Goal: Contribute content: Contribute content

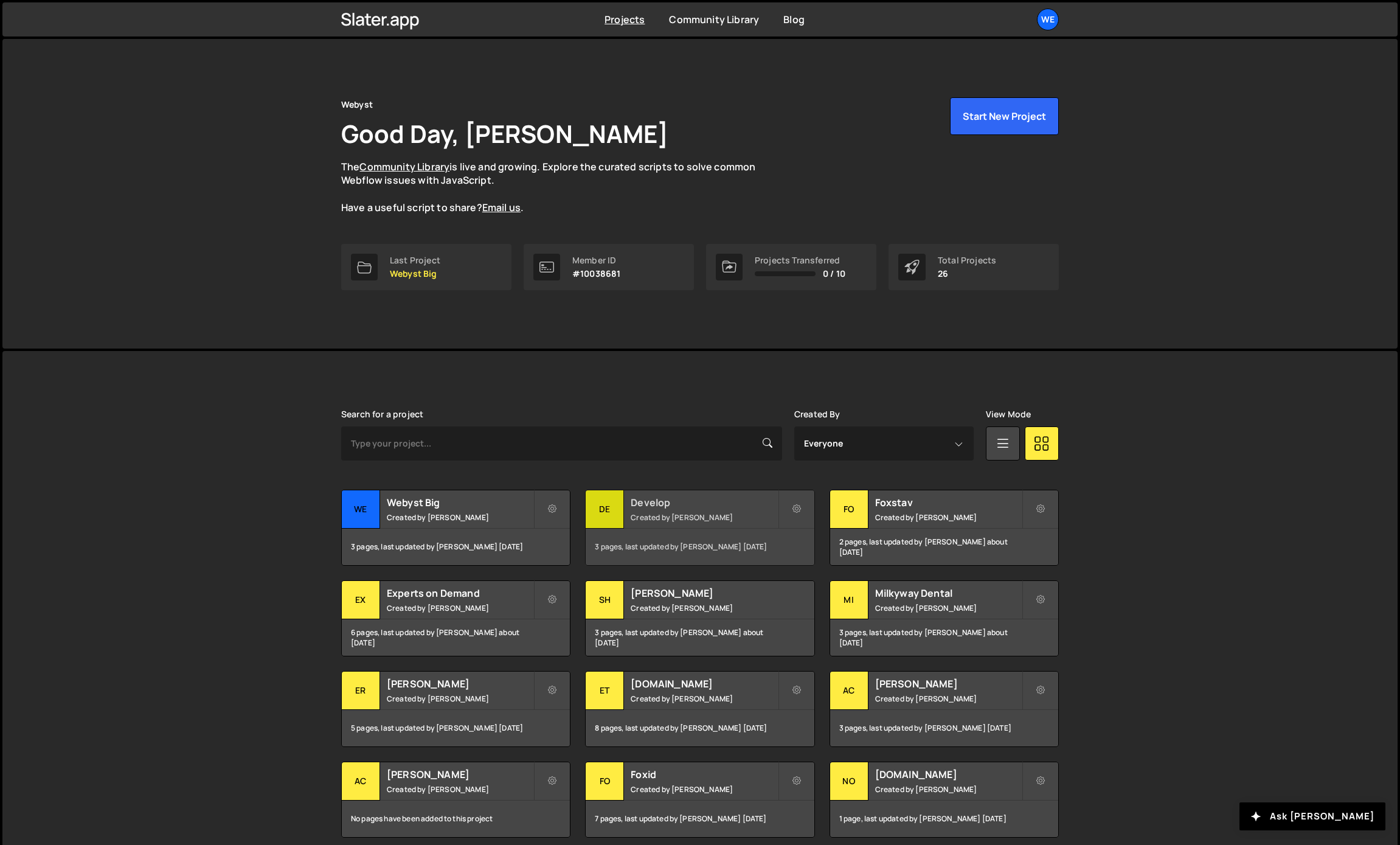
click at [648, 513] on small "Created by [PERSON_NAME]" at bounding box center [704, 517] width 147 height 10
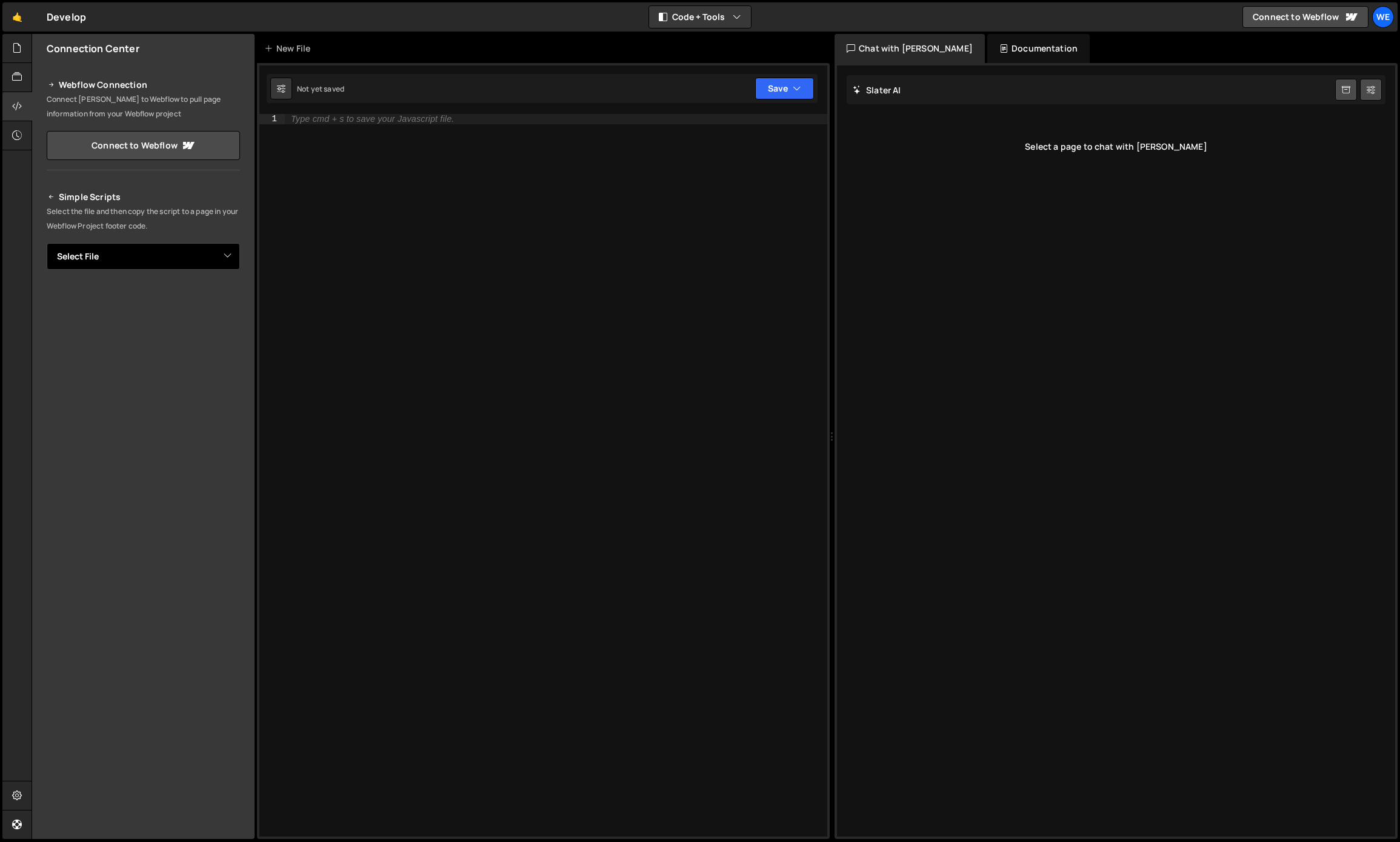
click at [204, 256] on select "Select File Flicker Cards (Employee Reviews).js Logos.js Swiper / Cards.js" at bounding box center [143, 256] width 193 height 27
click at [367, 173] on div "Type cmd + s to save your Javascript file." at bounding box center [556, 485] width 543 height 742
paste textarea "});"
type textarea "});"
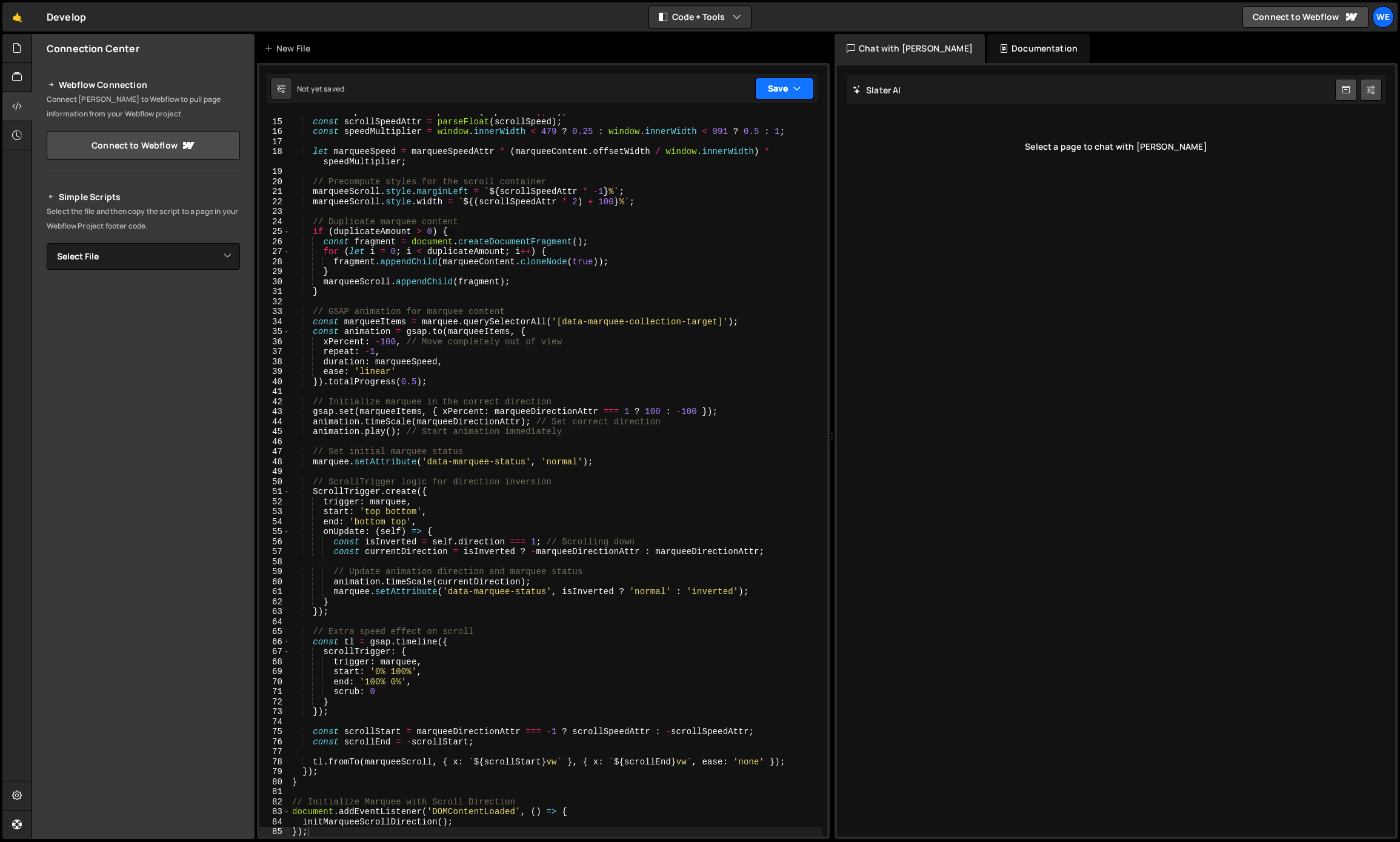
click at [787, 82] on button "Save" at bounding box center [784, 88] width 59 height 21
click at [719, 153] on div "Save to Production S" at bounding box center [743, 157] width 126 height 12
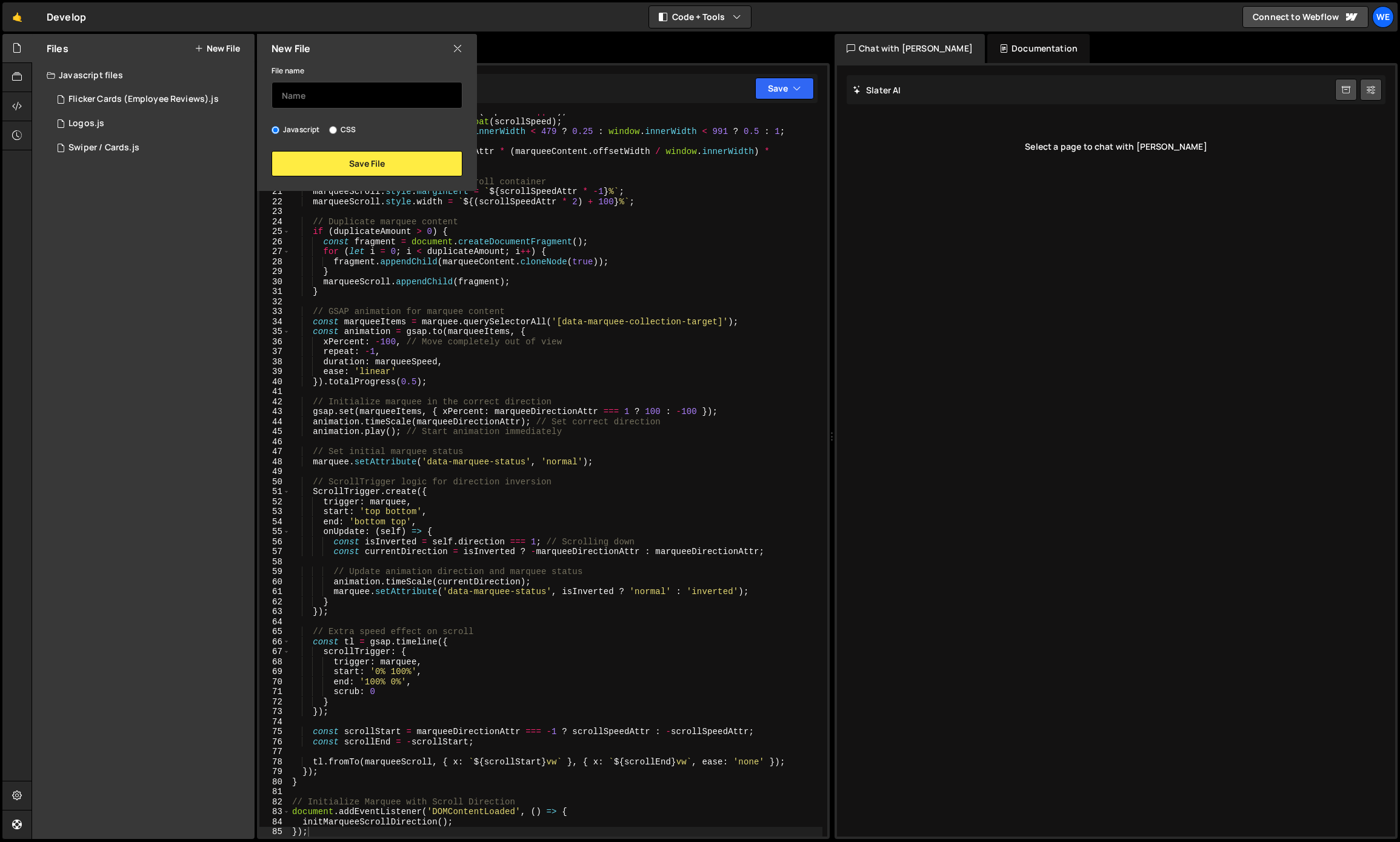
click at [328, 94] on input "text" at bounding box center [367, 95] width 191 height 27
type input "Marquee (Scroll Direction)"
click at [359, 156] on button "Save File" at bounding box center [367, 163] width 191 height 25
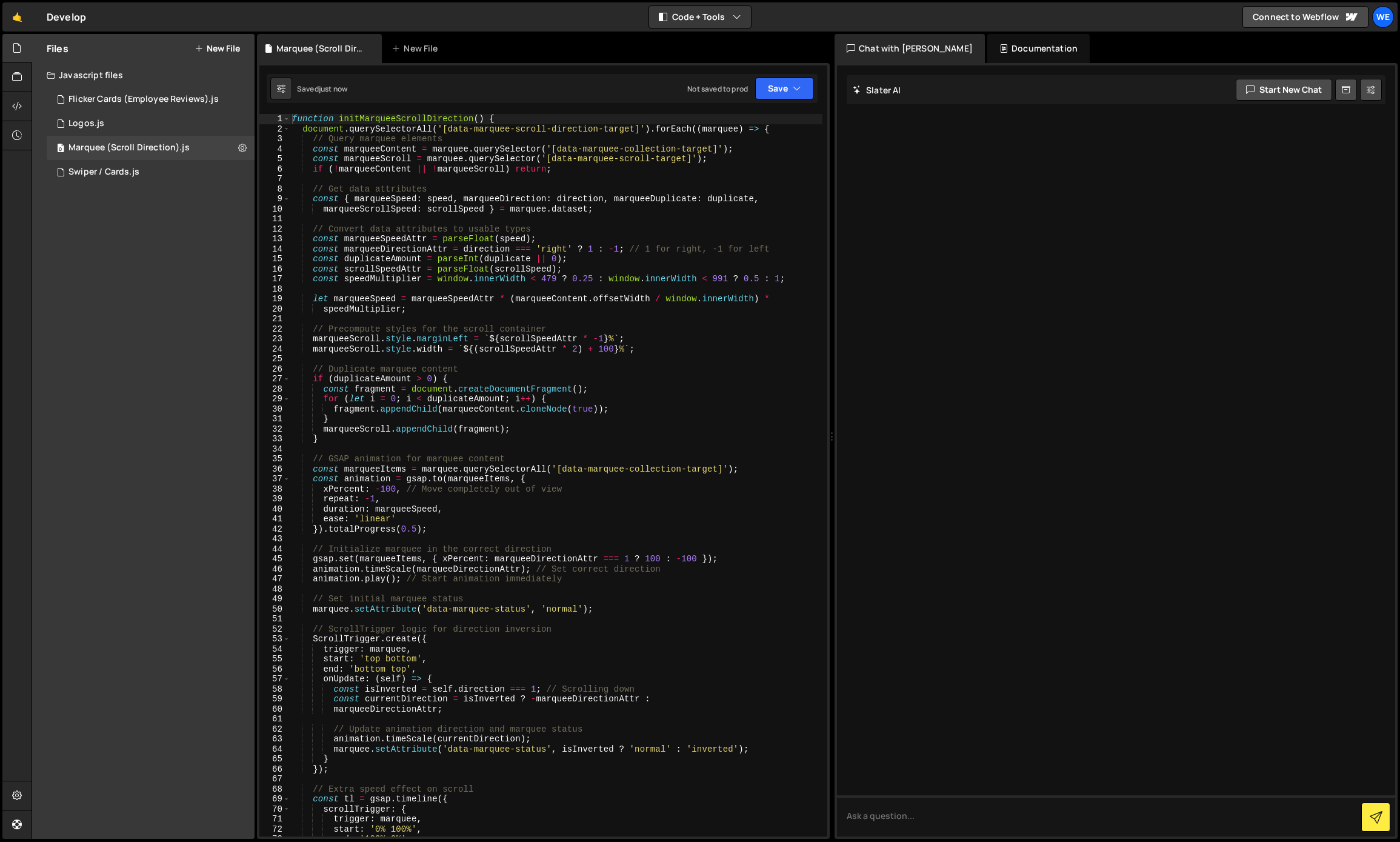
click at [383, 174] on div "function initMarqueeScrollDirection ( ) { document . querySelectorAll ( '[data-…" at bounding box center [556, 485] width 533 height 742
type textarea "});"
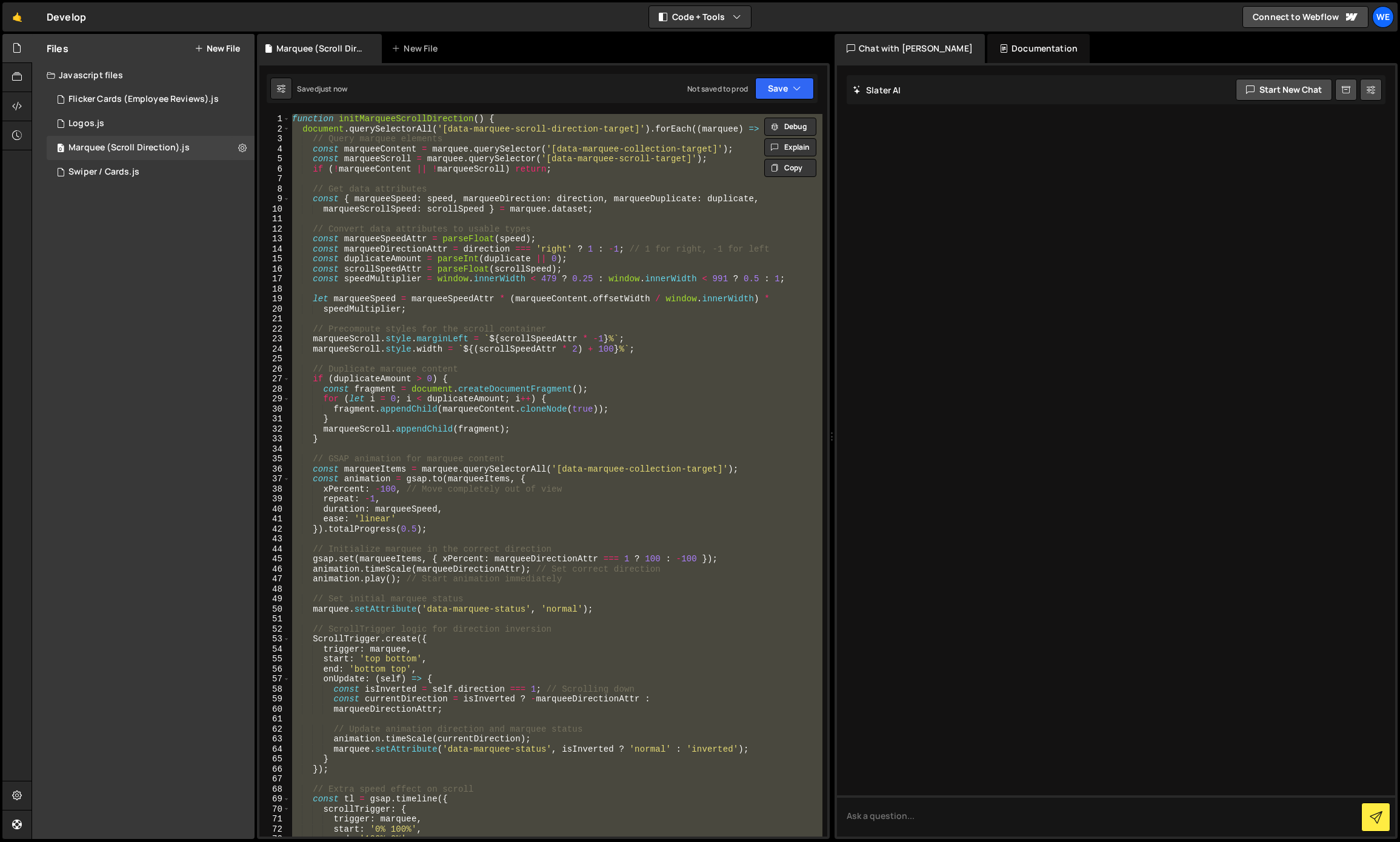
click at [178, 201] on div "Files New File Javascript files 0 Flicker Cards (Employee Reviews).js 0 0 Logos…" at bounding box center [143, 435] width 222 height 805
click at [14, 103] on icon at bounding box center [17, 106] width 9 height 13
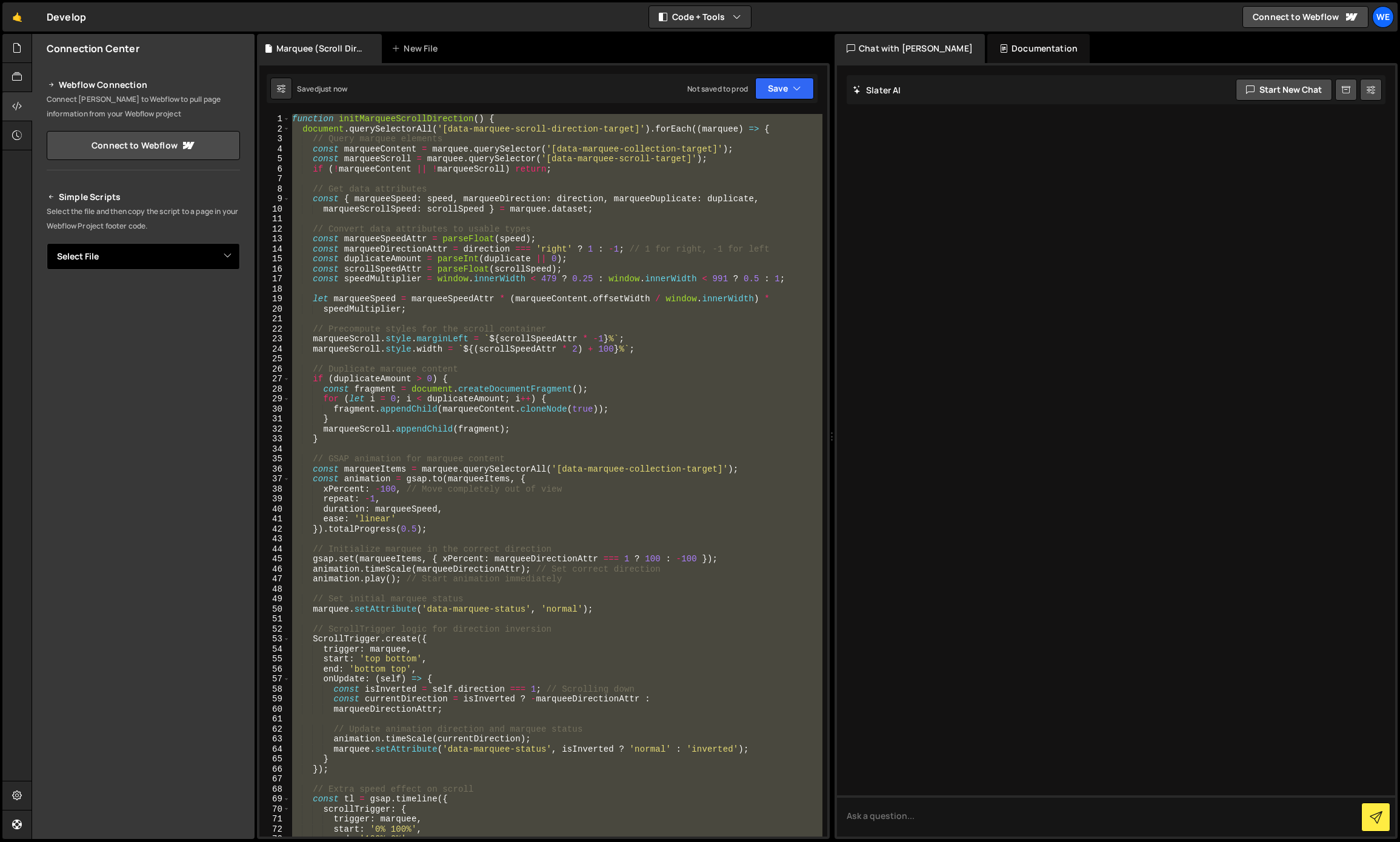
click at [140, 264] on select "Select File Flicker Cards (Employee Reviews).js Logos.js Swiper / Cards.js Marq…" at bounding box center [143, 256] width 193 height 27
select select "47465"
click at [47, 243] on select "Select File Flicker Cards (Employee Reviews).js Logos.js Swiper / Cards.js Marq…" at bounding box center [143, 256] width 193 height 27
click at [229, 295] on button "Button group with nested dropdown" at bounding box center [231, 297] width 17 height 25
click at [186, 338] on link "Copy Production js" at bounding box center [189, 338] width 101 height 17
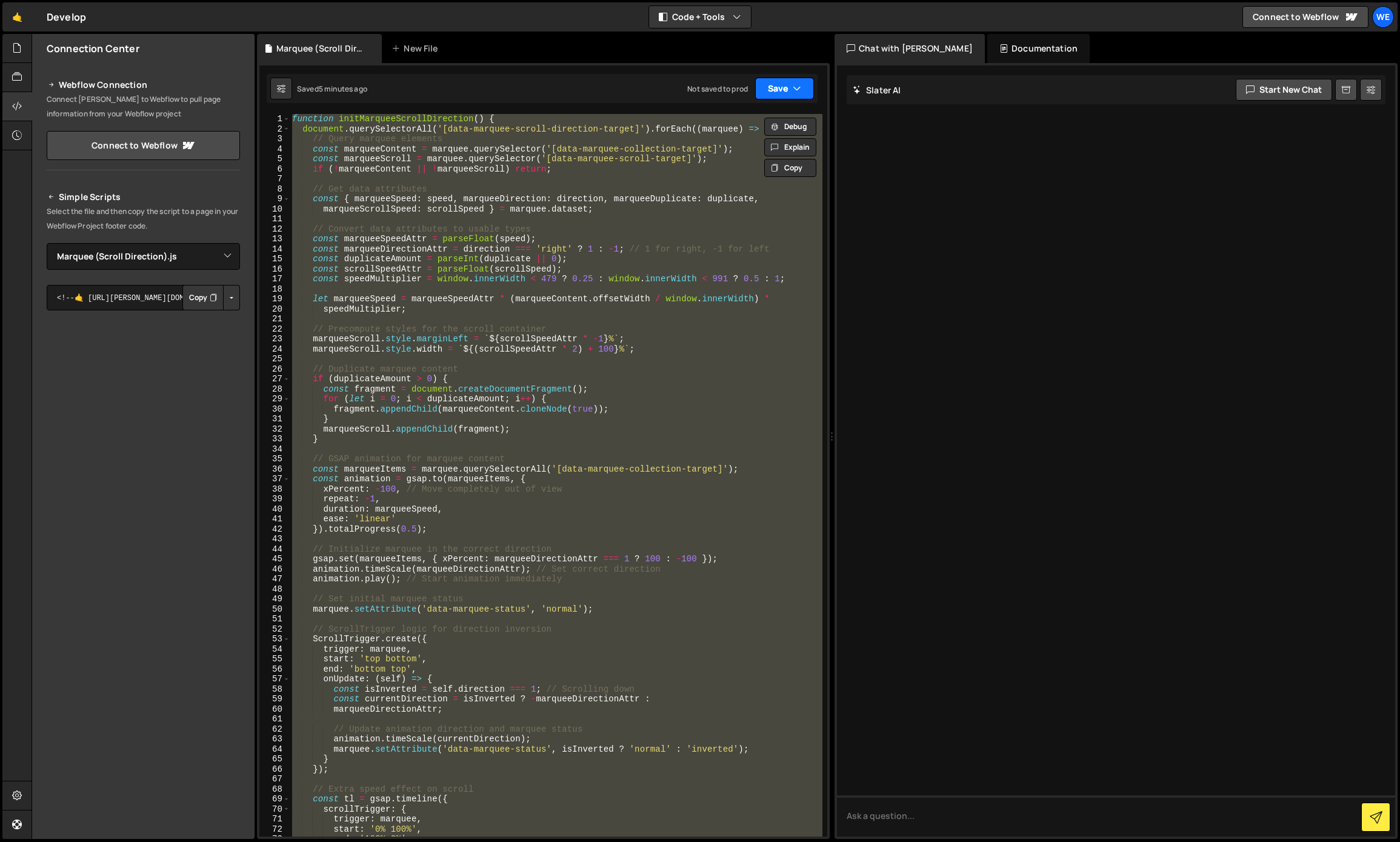
click at [790, 92] on button "Save" at bounding box center [784, 88] width 59 height 21
click at [729, 160] on div "Save to Production S" at bounding box center [743, 157] width 126 height 12
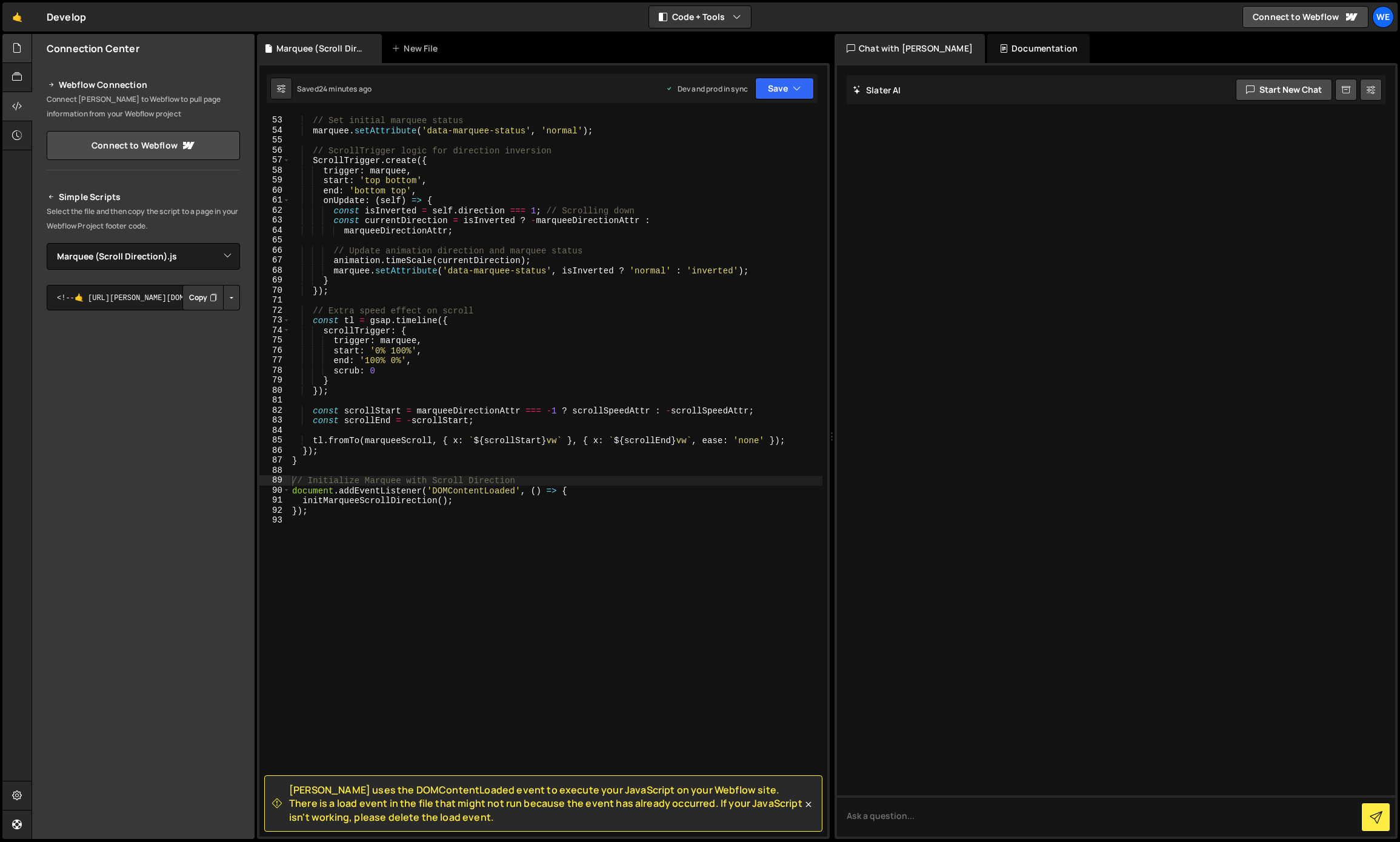
click at [23, 45] on div at bounding box center [18, 48] width 30 height 29
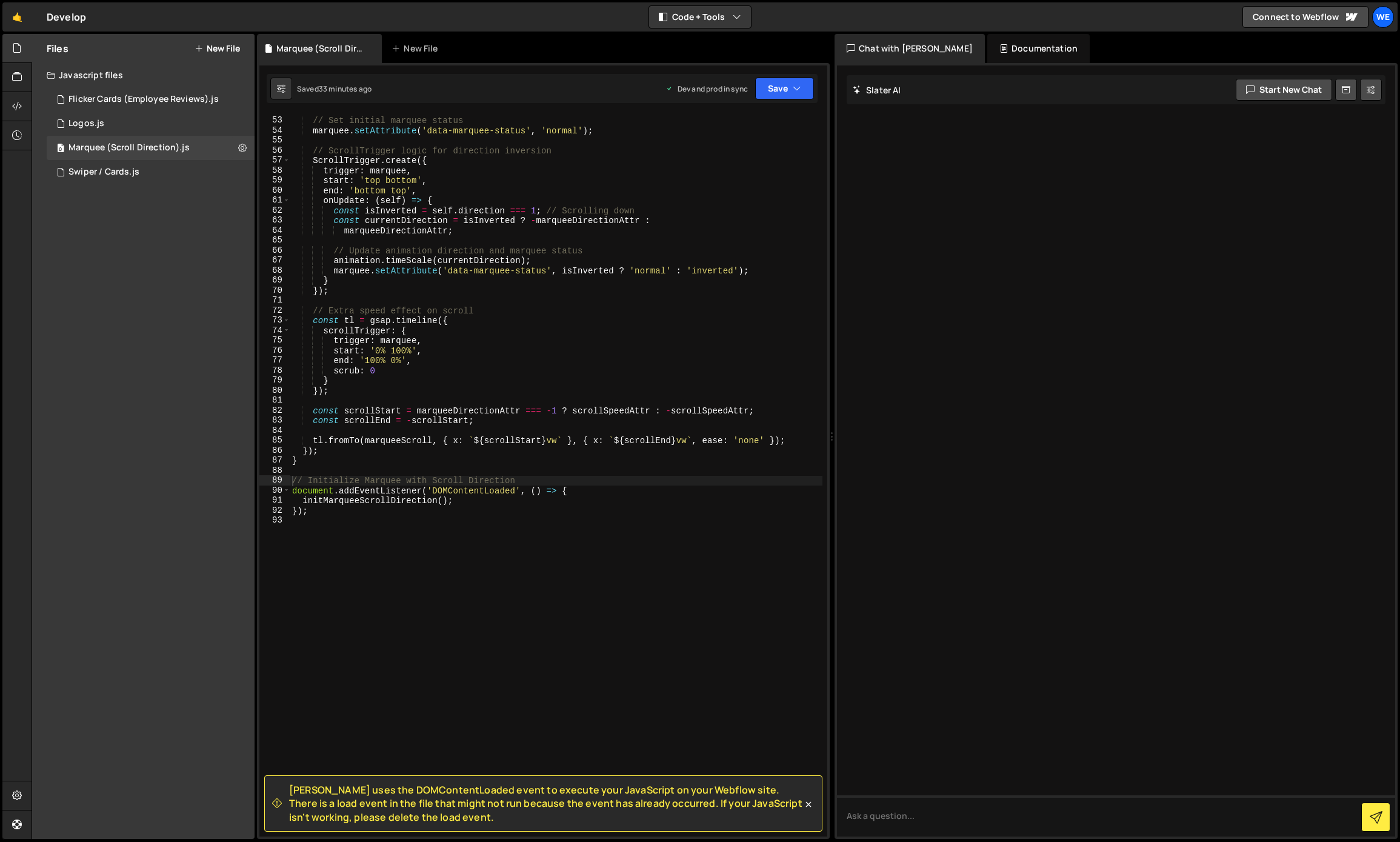
click at [223, 47] on button "New File" at bounding box center [217, 48] width 46 height 9
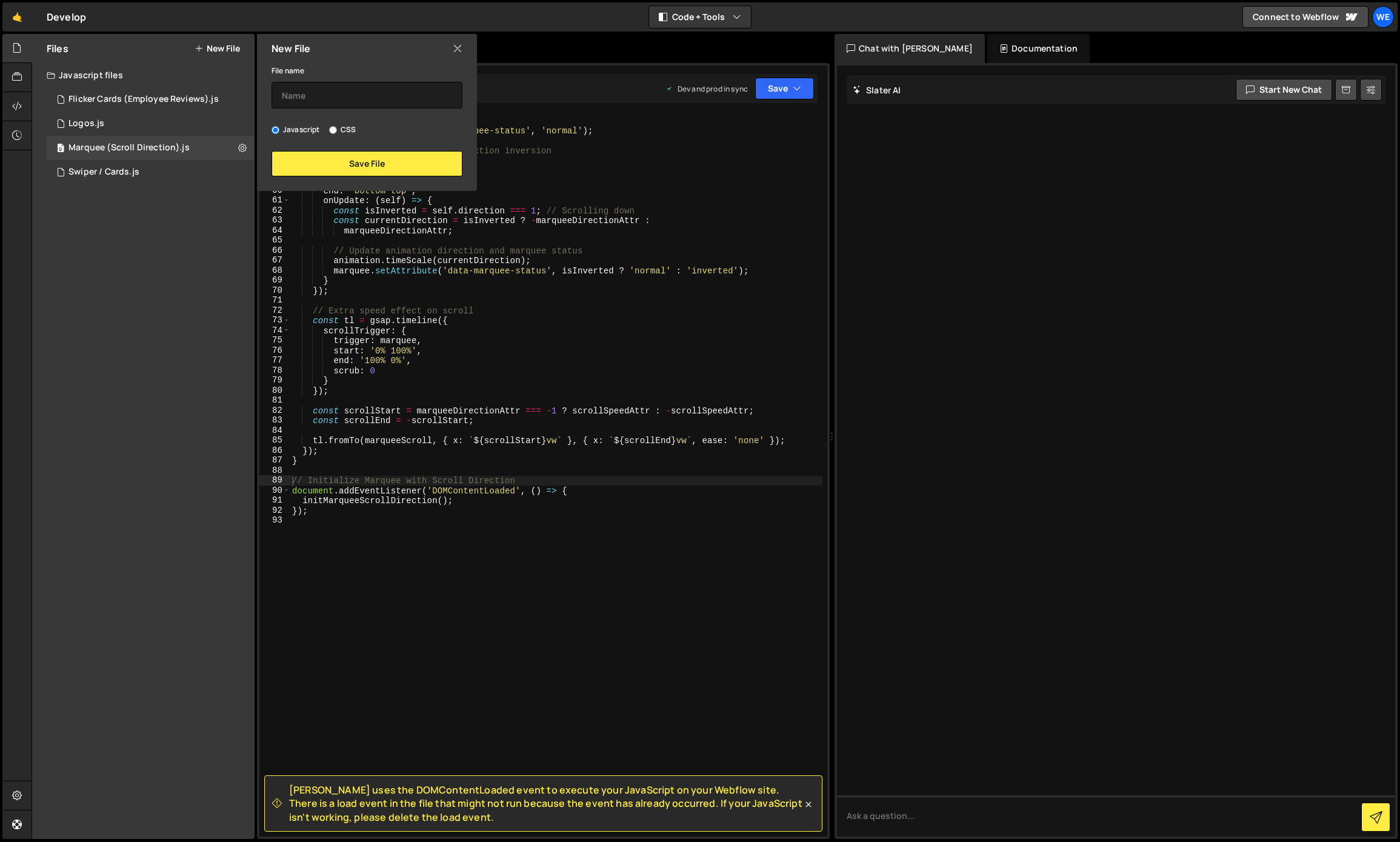
click at [331, 108] on div "File name Javascript CSS Save File" at bounding box center [367, 120] width 220 height 114
click at [321, 96] on input "text" at bounding box center [367, 95] width 191 height 27
type input "Accordion"
click at [366, 165] on button "Save File" at bounding box center [367, 163] width 191 height 25
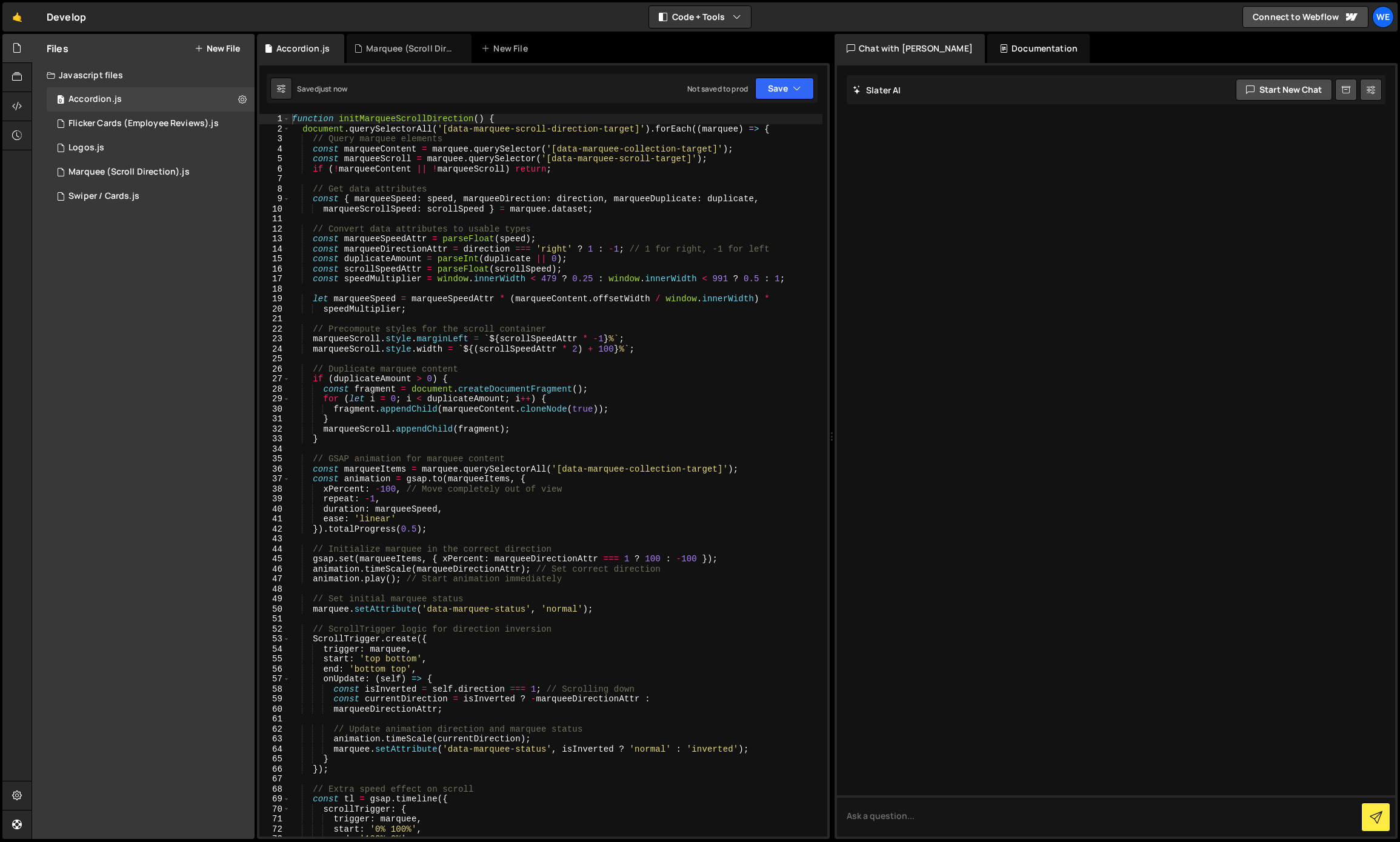
click at [409, 264] on div "function initMarqueeScrollDirection ( ) { document . querySelectorAll ( '[data-…" at bounding box center [556, 485] width 533 height 742
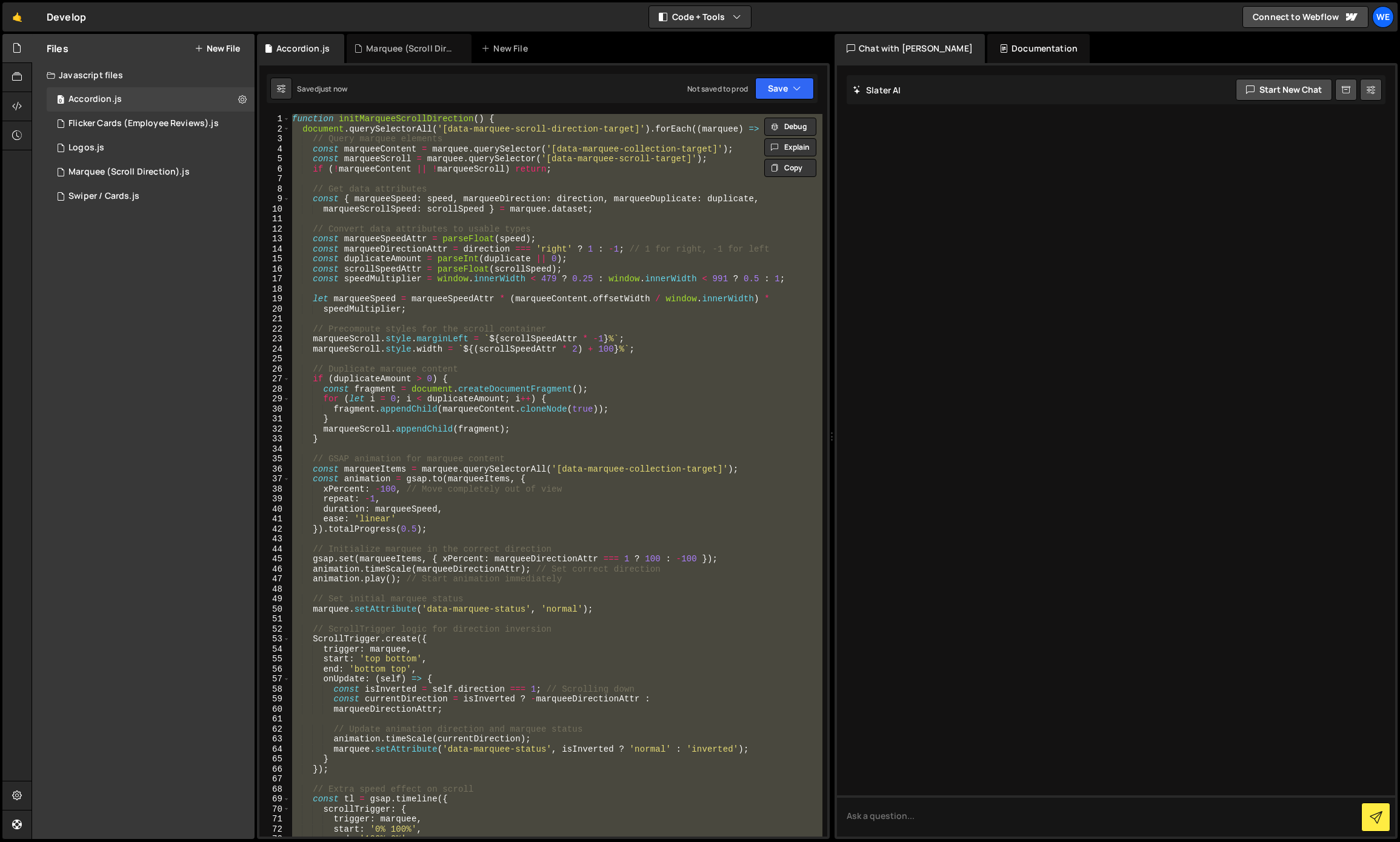
paste textarea
type textarea "});"
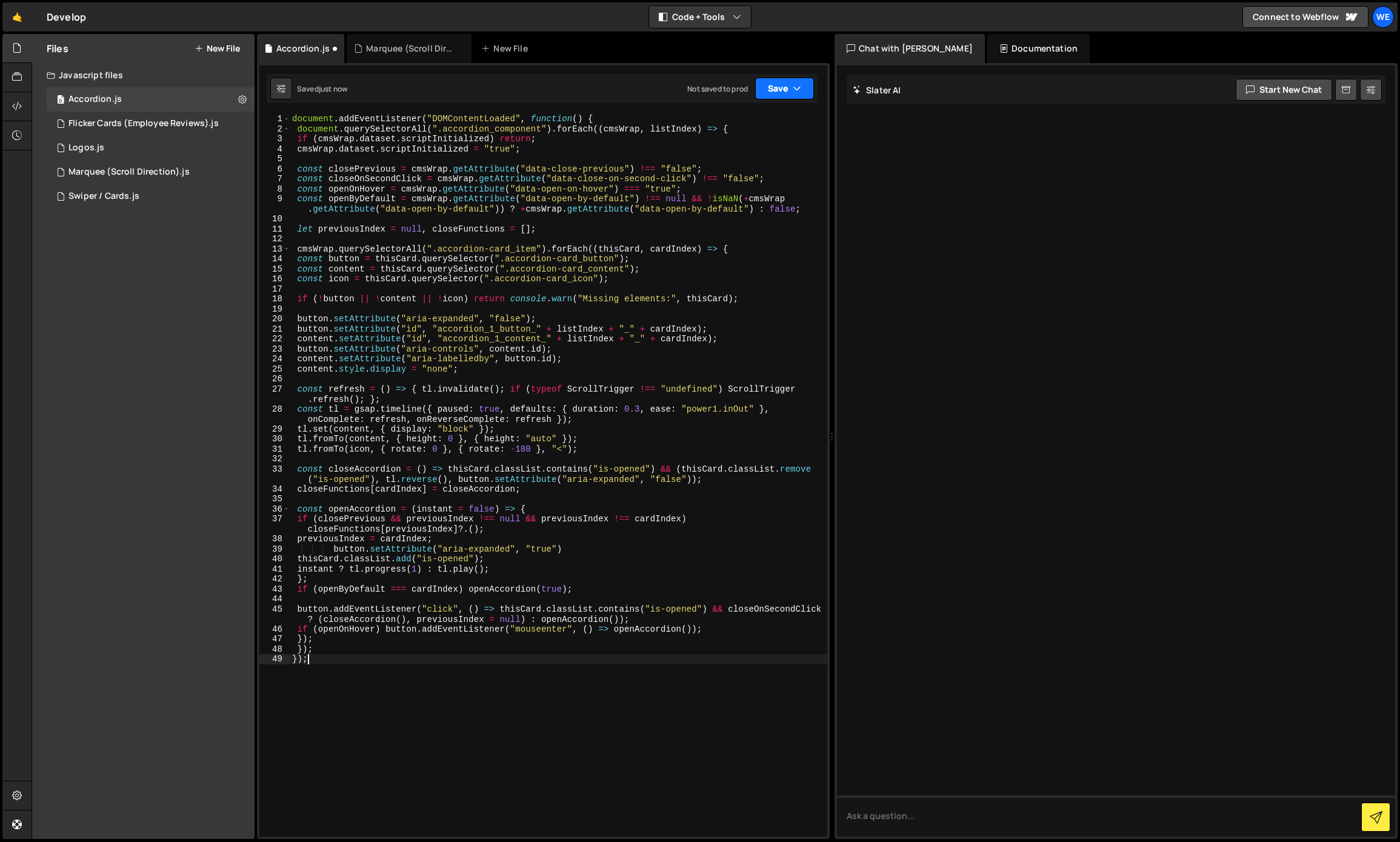
click at [811, 91] on button "Save" at bounding box center [784, 88] width 59 height 21
click at [763, 173] on div "Not saved to prod" at bounding box center [743, 171] width 126 height 15
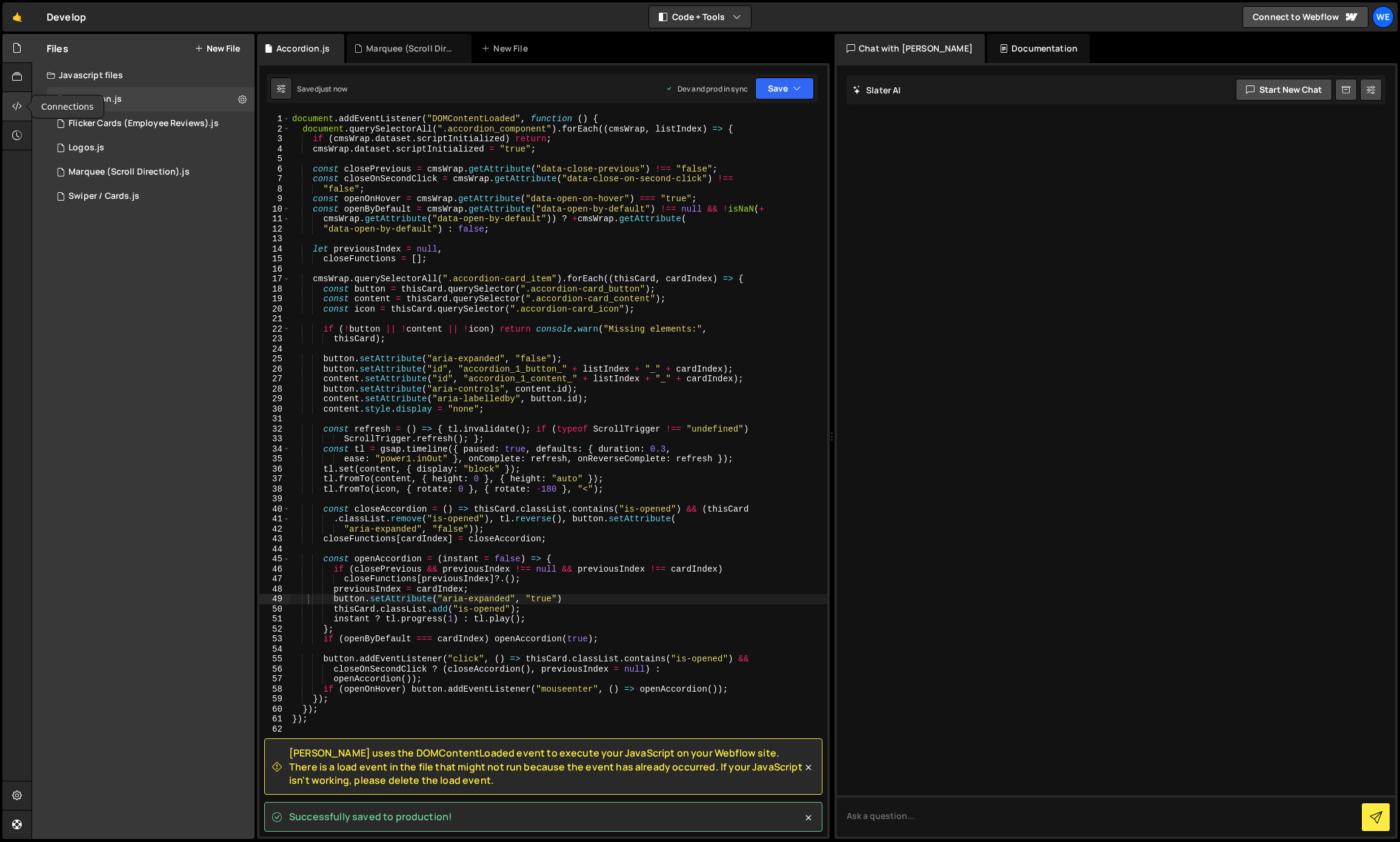
click at [13, 104] on icon at bounding box center [17, 106] width 9 height 13
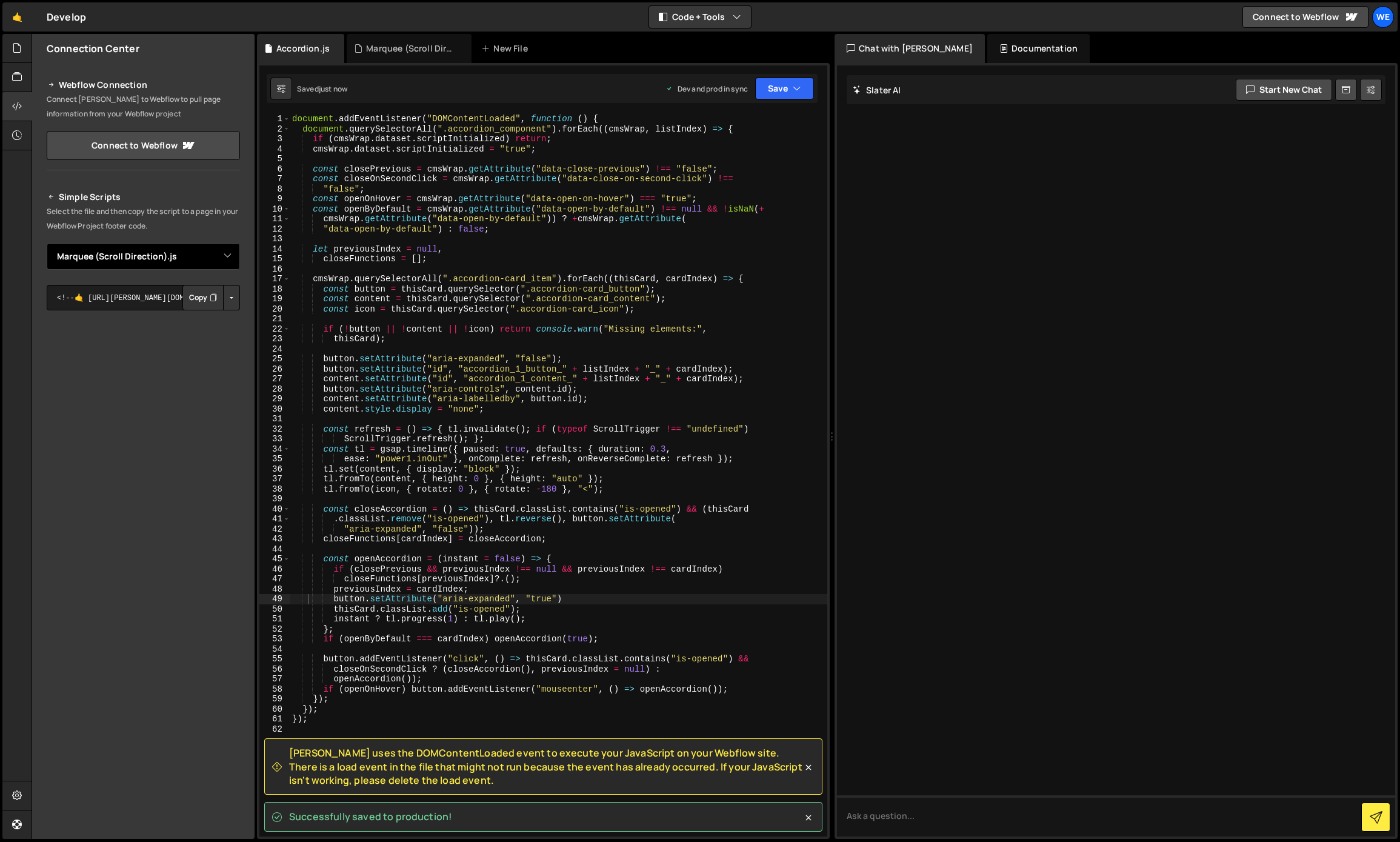
click at [110, 253] on select "Select File Flicker Cards (Employee Reviews).js Logos.js Swiper / Cards.js Marq…" at bounding box center [143, 256] width 193 height 27
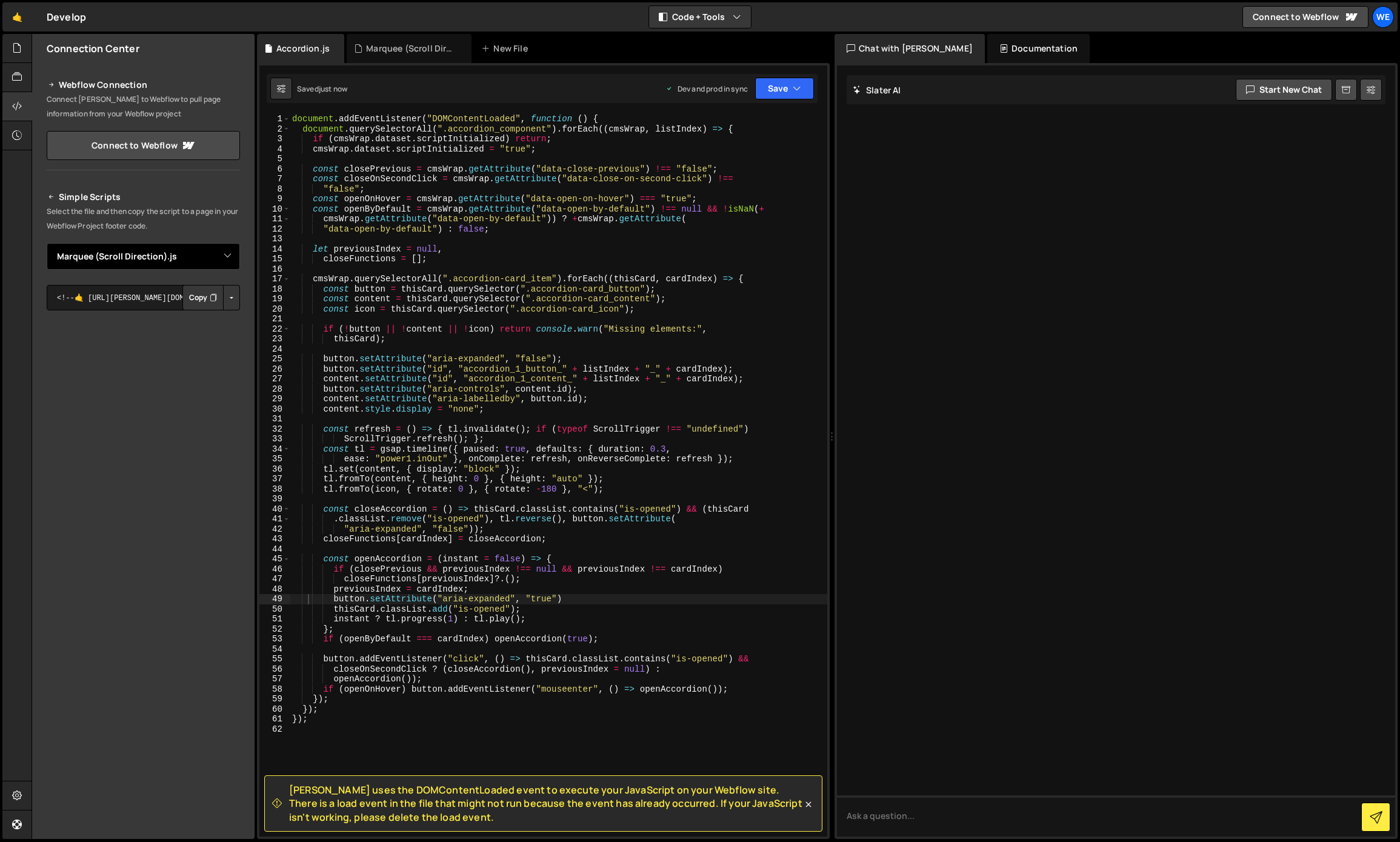
select select "47468"
click at [47, 243] on select "Select File Flicker Cards (Employee Reviews).js Logos.js Swiper / Cards.js Marq…" at bounding box center [143, 256] width 193 height 27
click at [235, 297] on button "Button group with nested dropdown" at bounding box center [231, 297] width 17 height 25
click at [201, 340] on link "Copy Production js" at bounding box center [189, 338] width 101 height 17
